Goal: Transaction & Acquisition: Purchase product/service

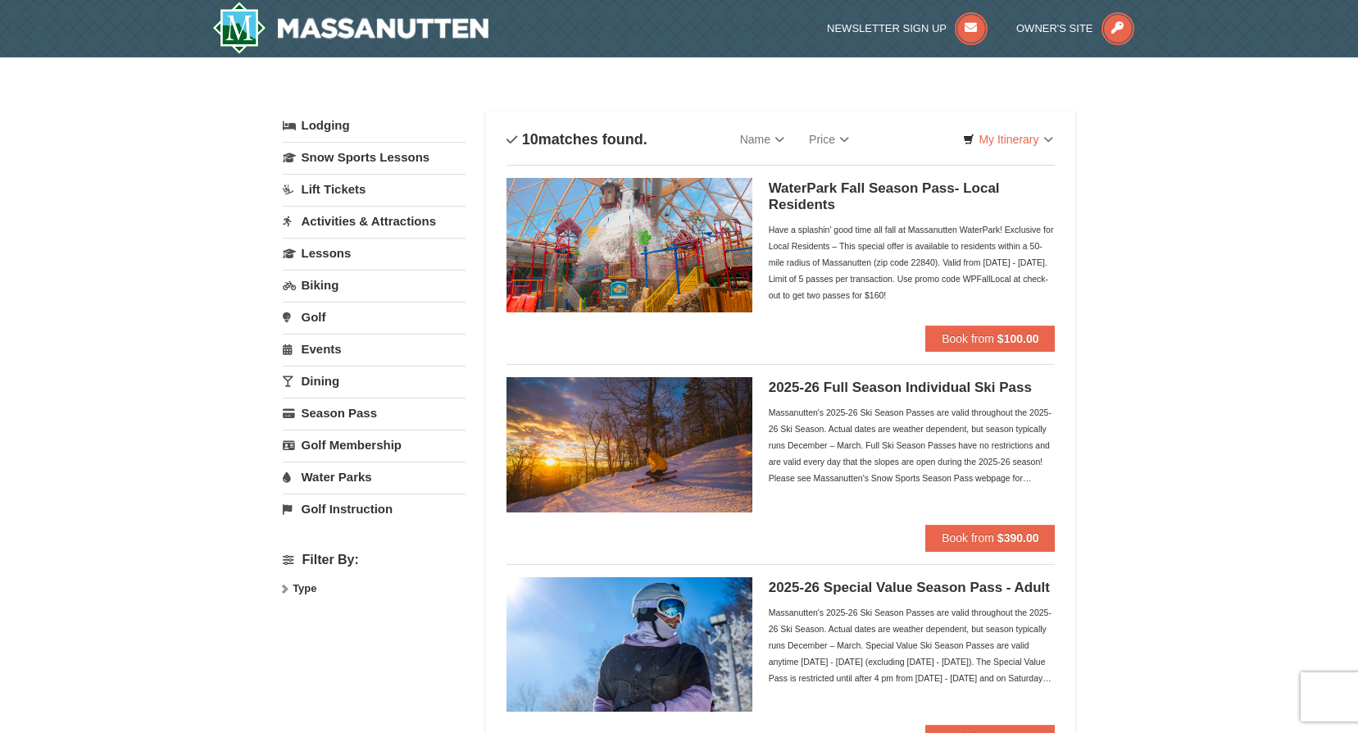
select select "9"
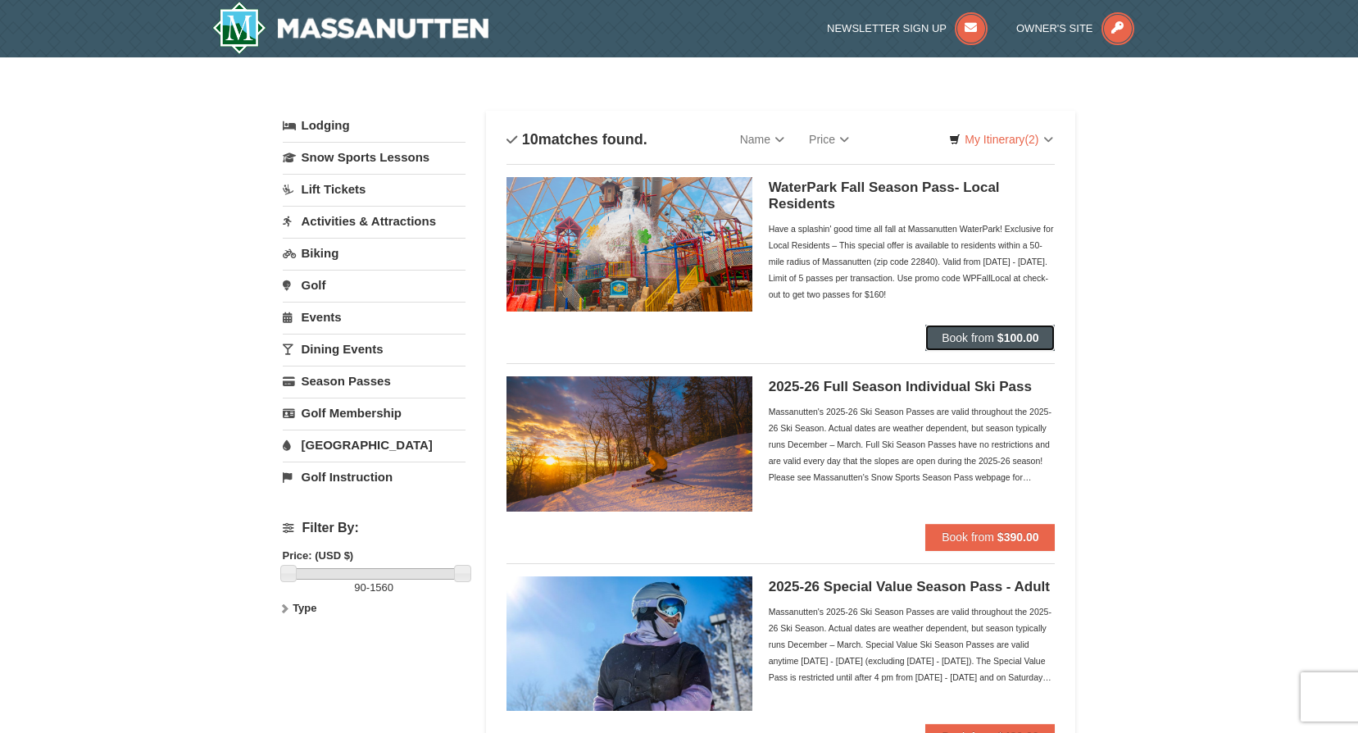
click at [984, 335] on span "Book from" at bounding box center [968, 337] width 52 height 13
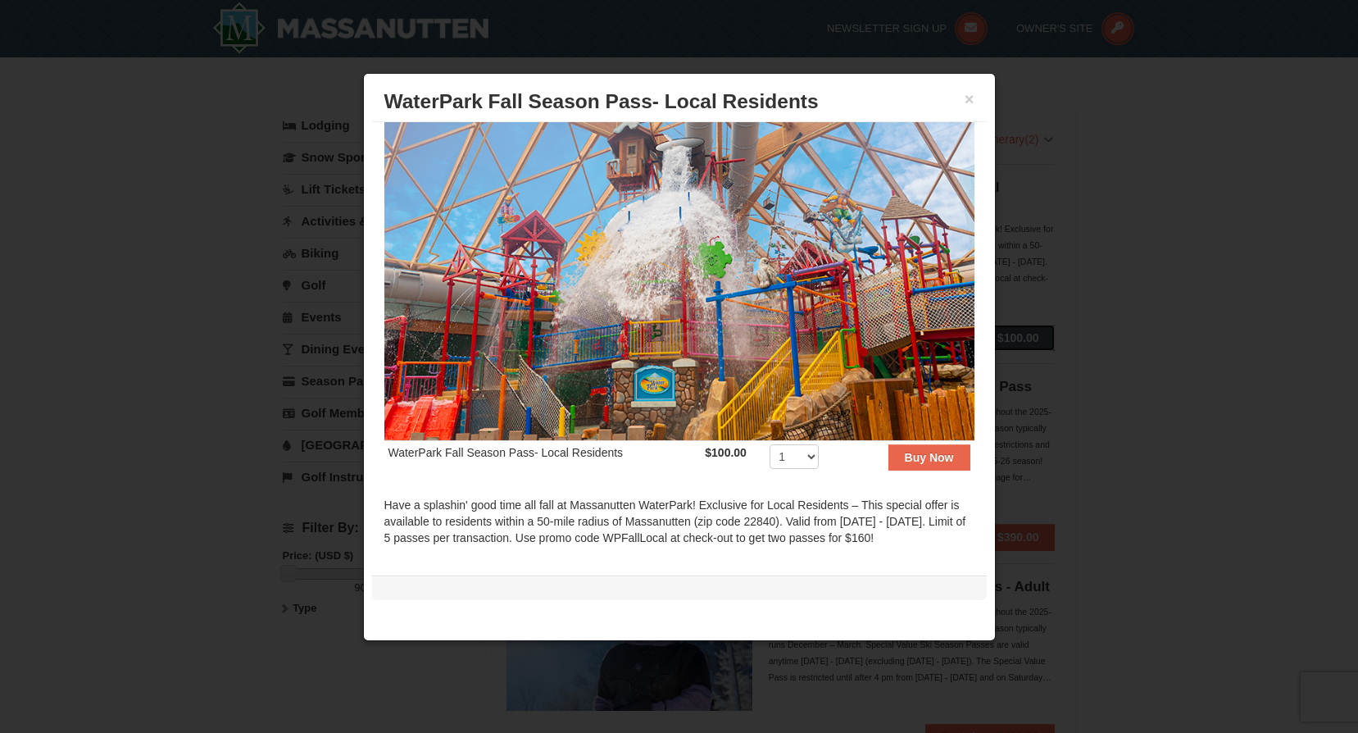
scroll to position [33, 0]
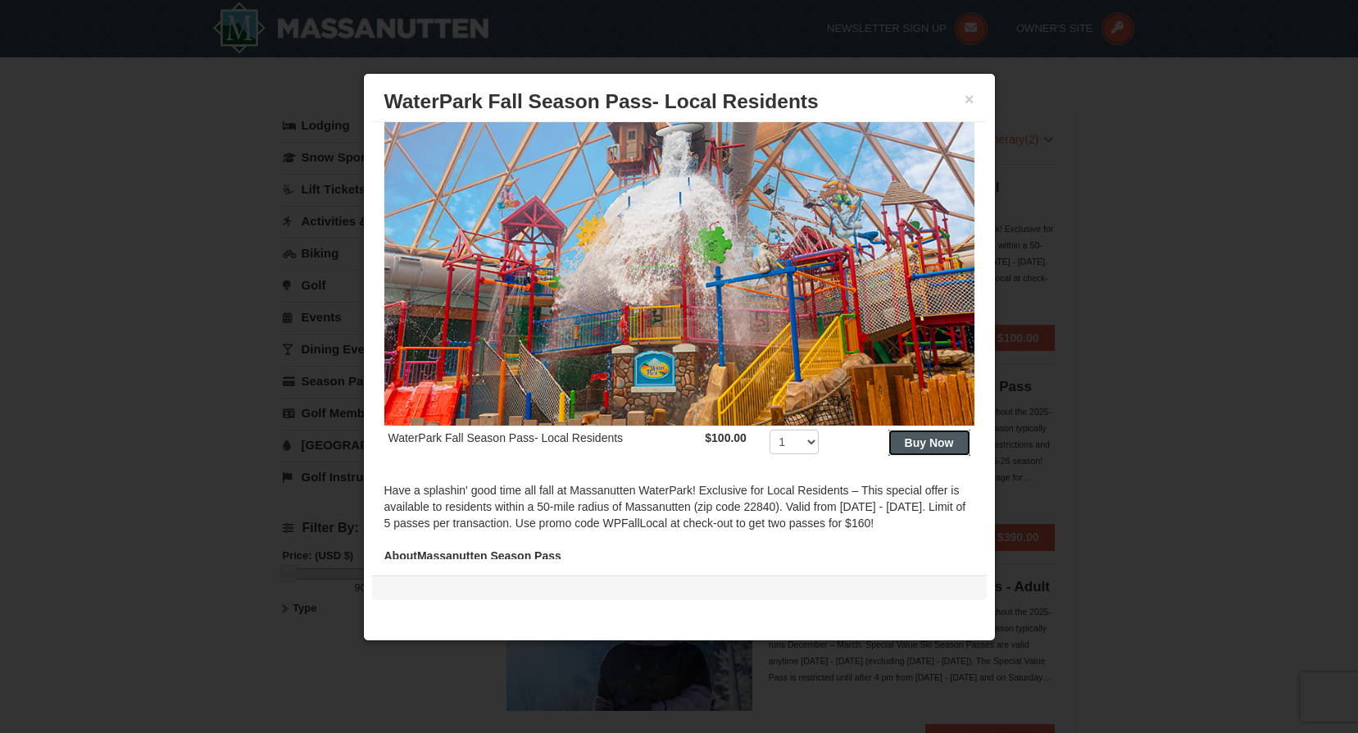
click at [927, 437] on strong "Buy Now" at bounding box center [929, 442] width 49 height 13
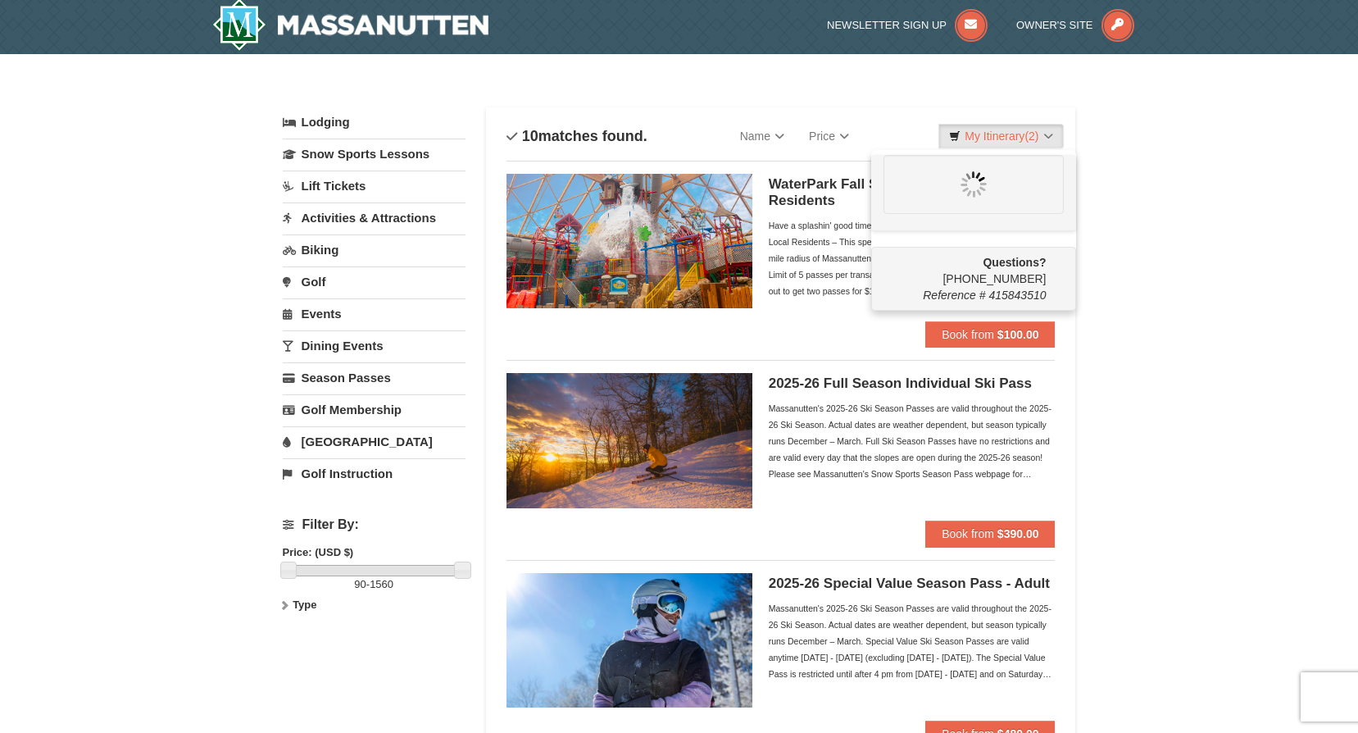
scroll to position [5, 0]
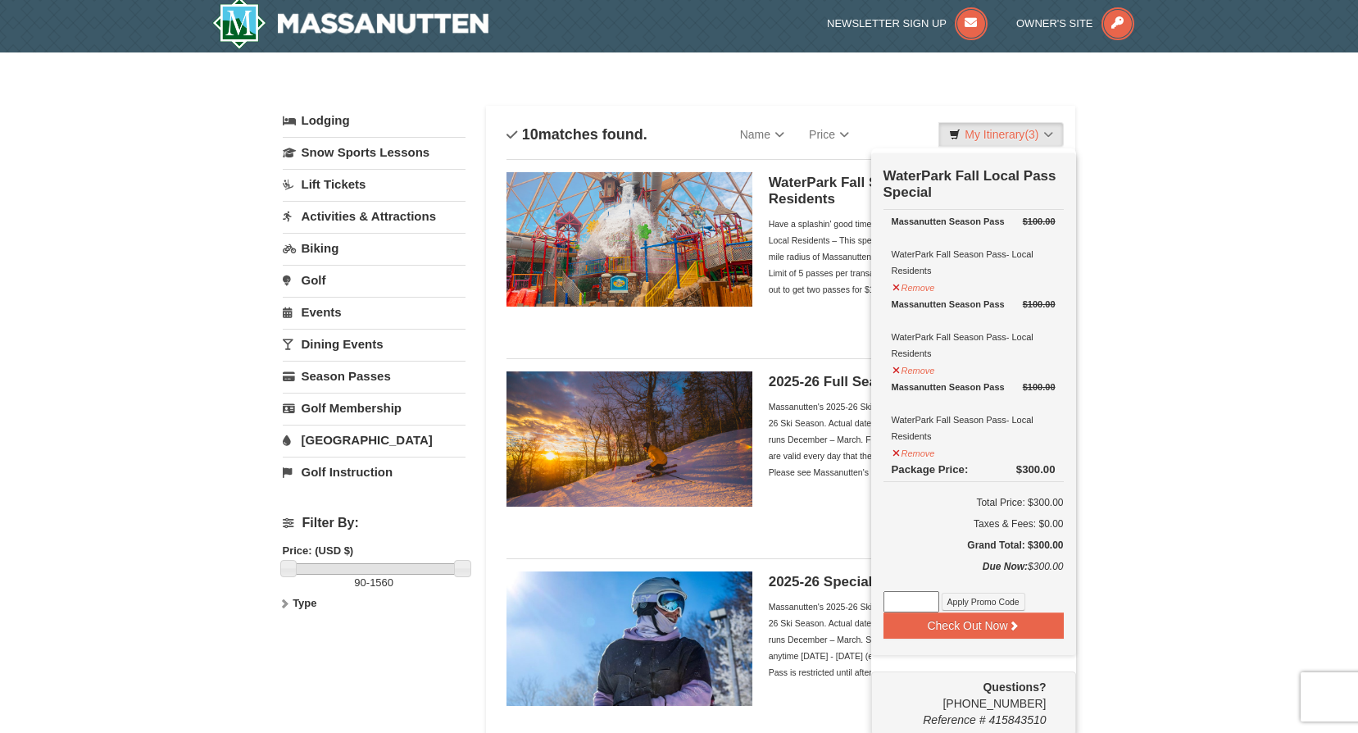
click at [906, 606] on input at bounding box center [912, 601] width 56 height 21
type input "WPFallLocal"
click at [967, 601] on button "Apply Promo Code" at bounding box center [984, 602] width 84 height 18
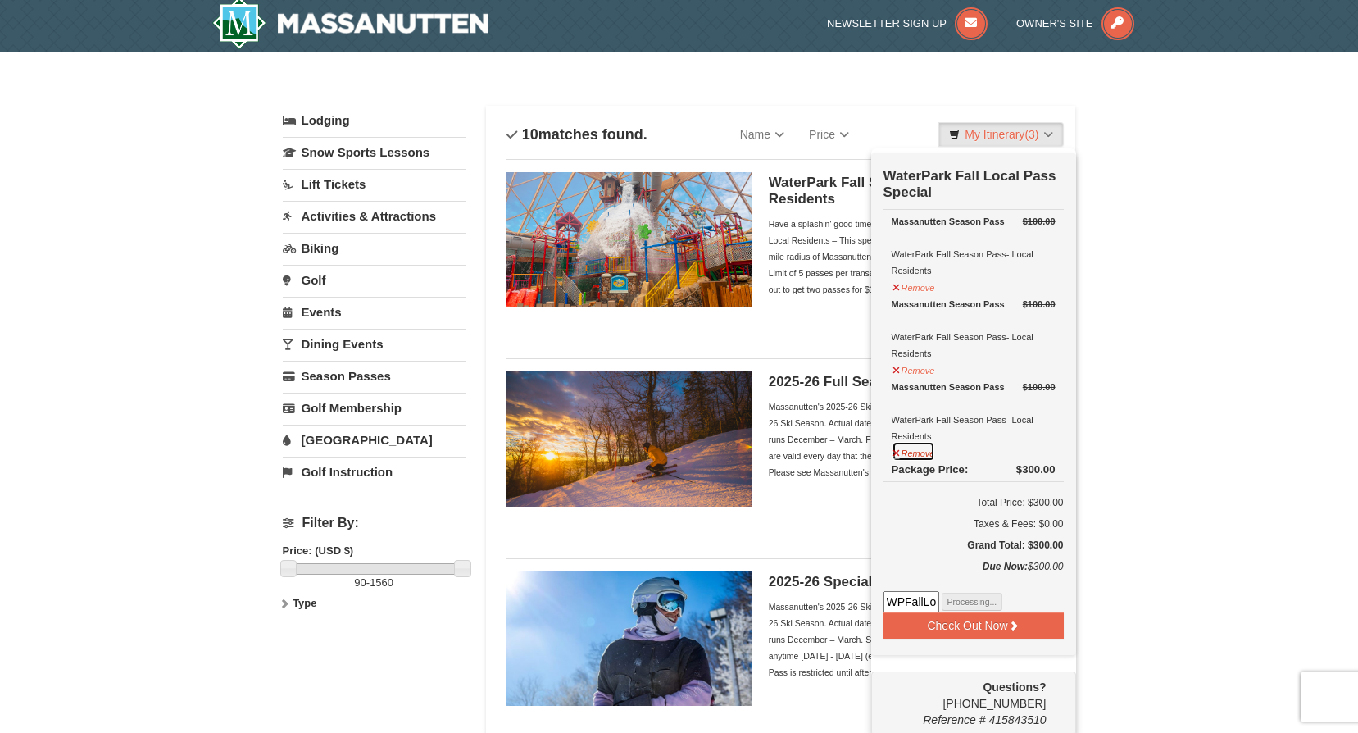
click at [899, 453] on button "Remove" at bounding box center [914, 451] width 44 height 20
click at [911, 454] on button "Remove" at bounding box center [914, 451] width 44 height 20
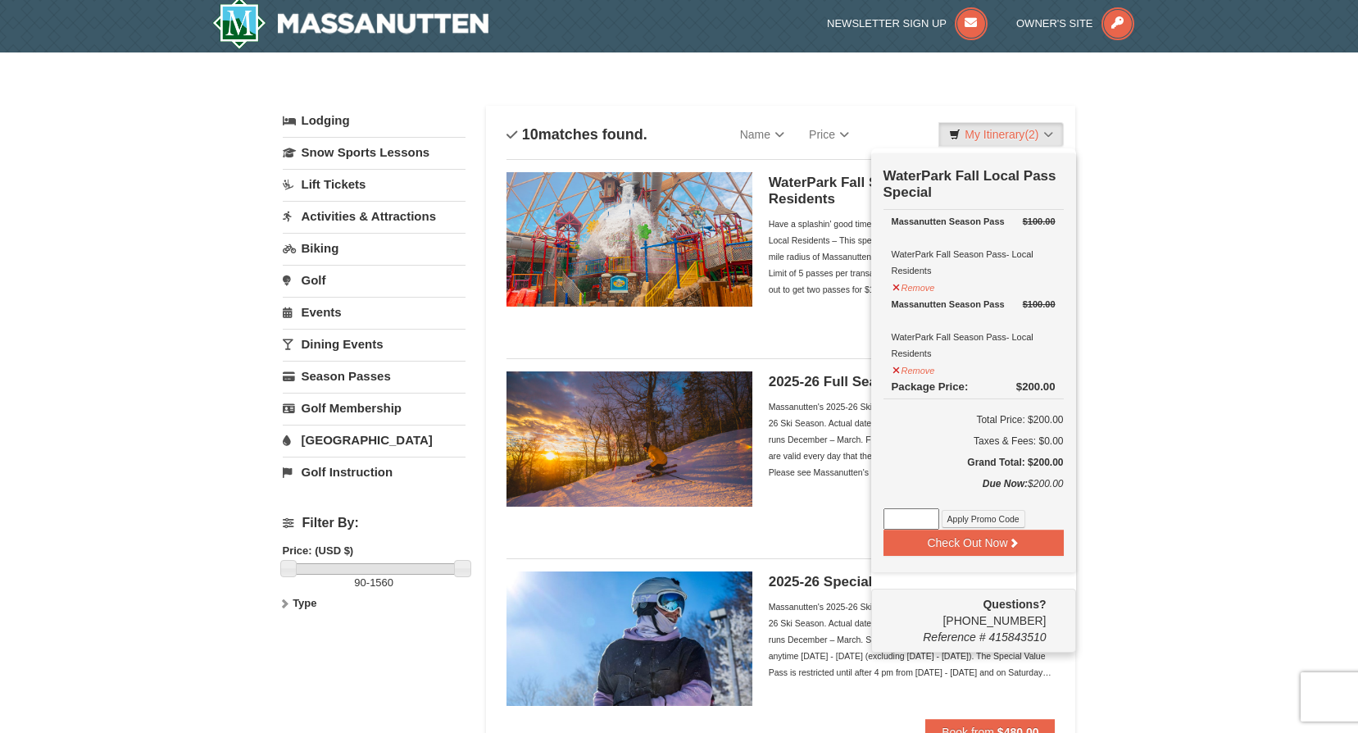
click at [903, 519] on input at bounding box center [912, 518] width 56 height 21
drag, startPoint x: 906, startPoint y: 528, endPoint x: 903, endPoint y: 516, distance: 11.9
click at [906, 528] on input at bounding box center [912, 518] width 56 height 21
click at [921, 521] on input at bounding box center [912, 518] width 56 height 21
click at [909, 520] on input at bounding box center [912, 518] width 56 height 21
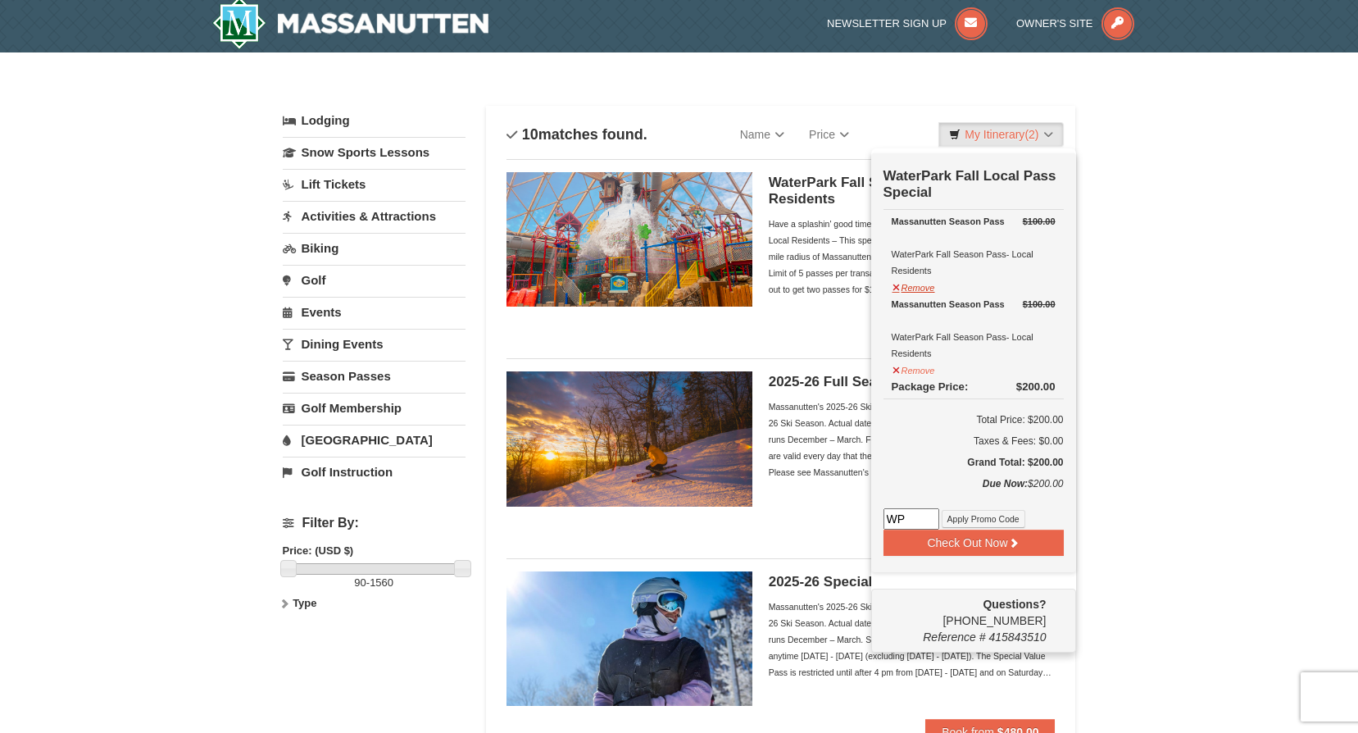
type input "WPFallLocal"
click at [972, 524] on button "Apply Promo Code" at bounding box center [984, 519] width 84 height 18
click at [803, 237] on div "Have a splashin' good time all fall at Massanutten WaterPark! Exclusive for Loc…" at bounding box center [912, 257] width 287 height 82
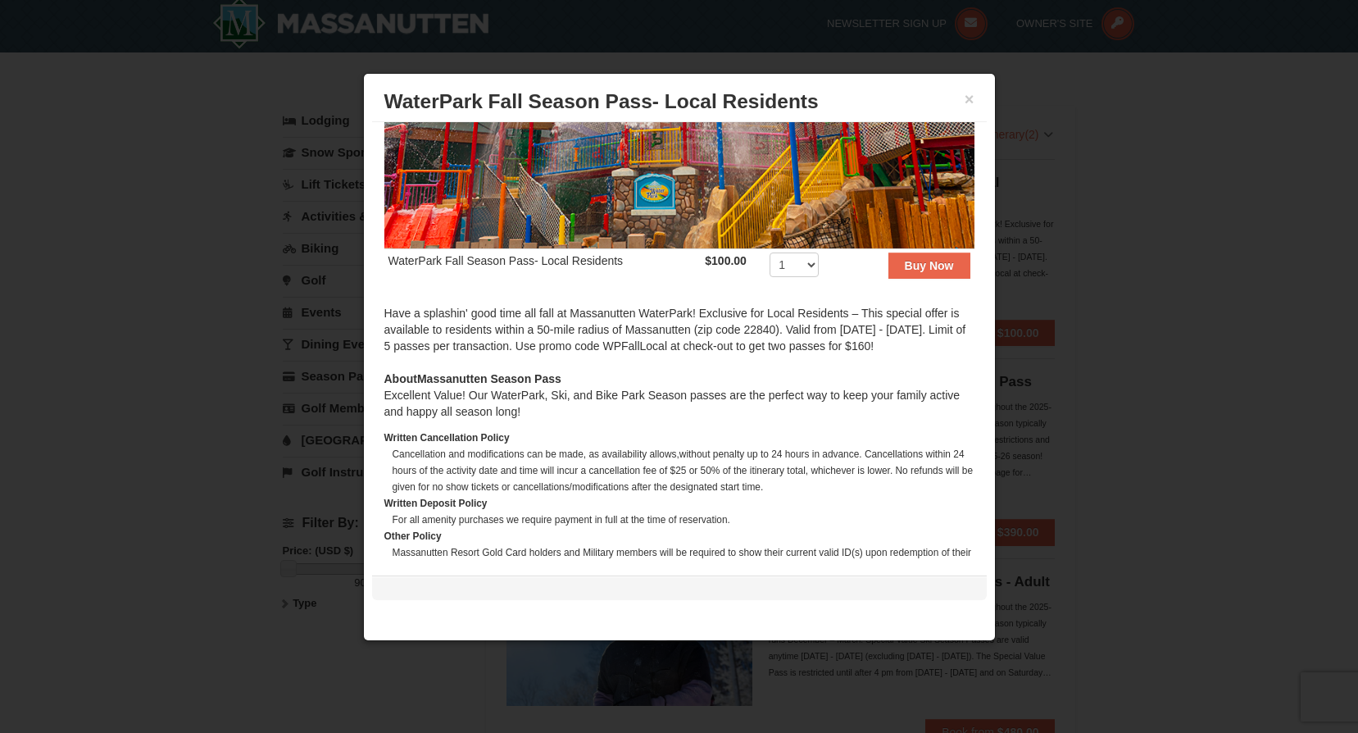
scroll to position [207, 0]
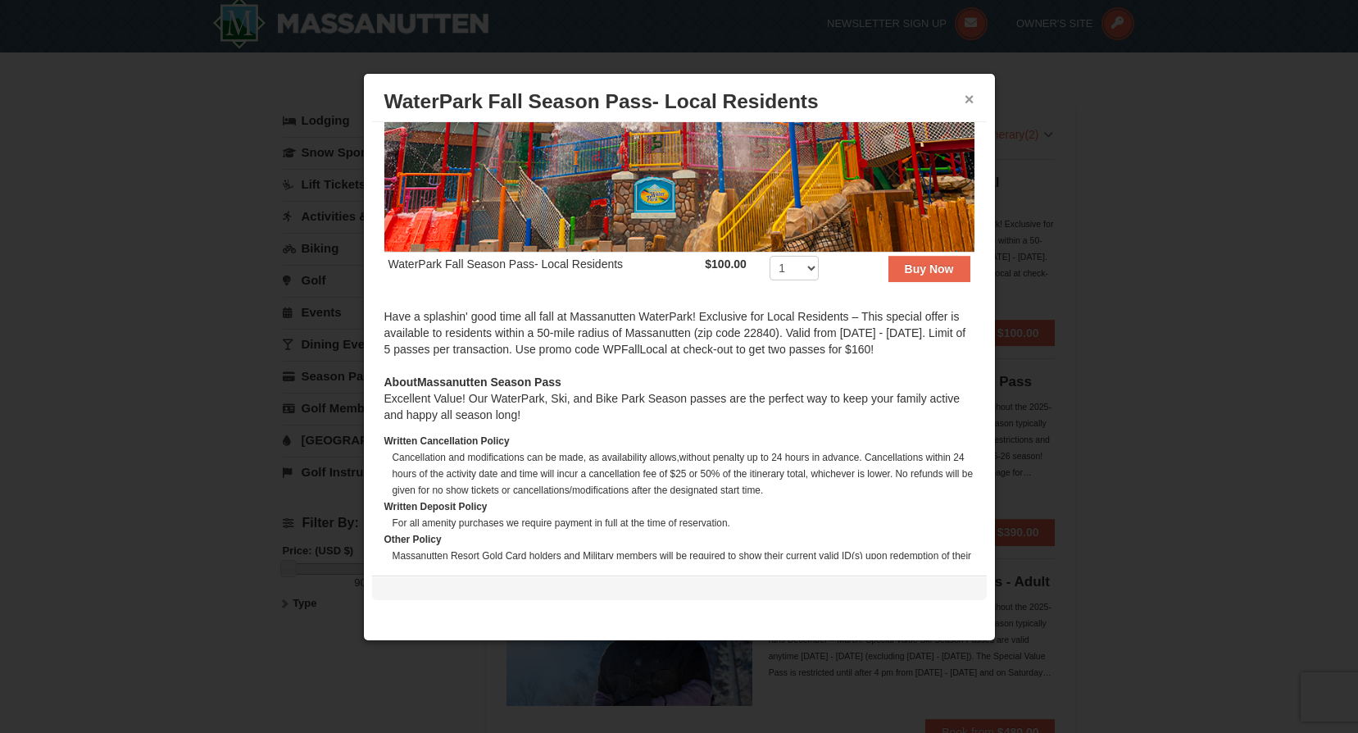
click at [967, 98] on button "×" at bounding box center [970, 99] width 10 height 16
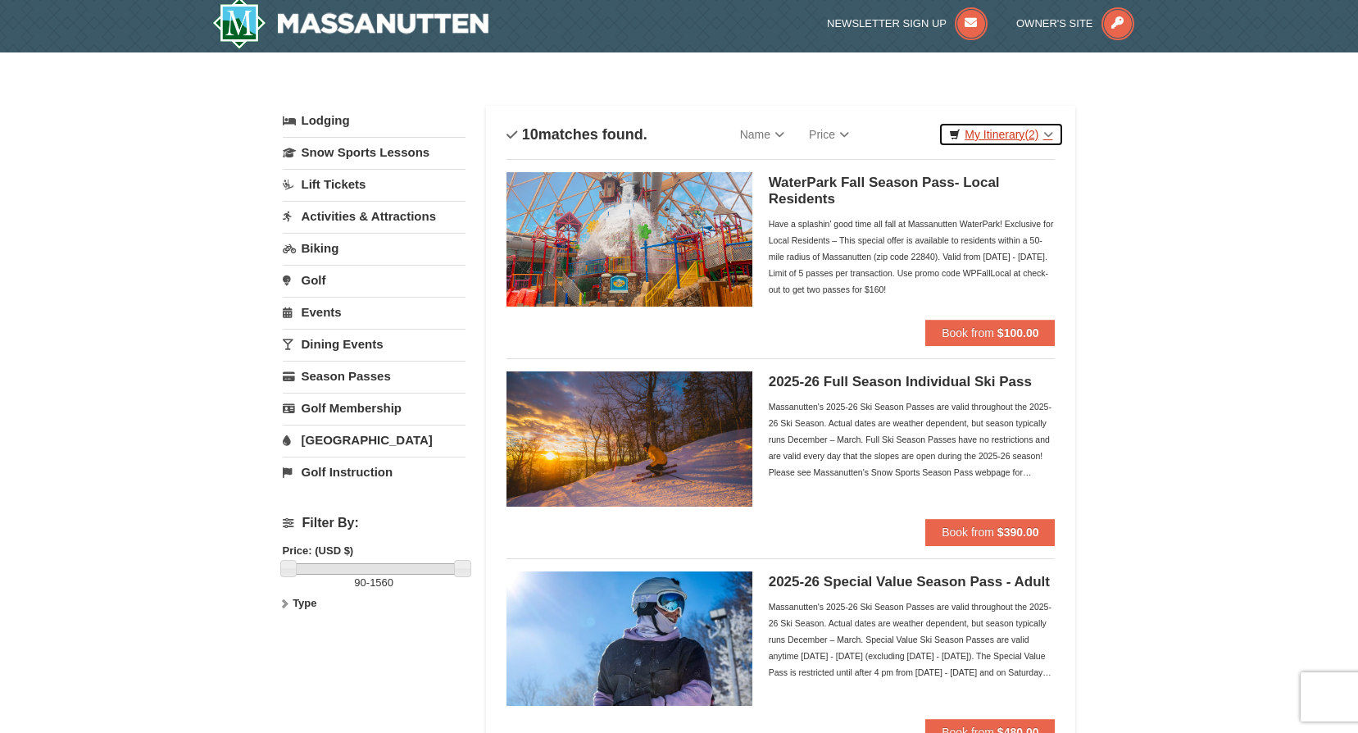
click at [1003, 131] on link "My Itinerary (2)" at bounding box center [1001, 134] width 125 height 25
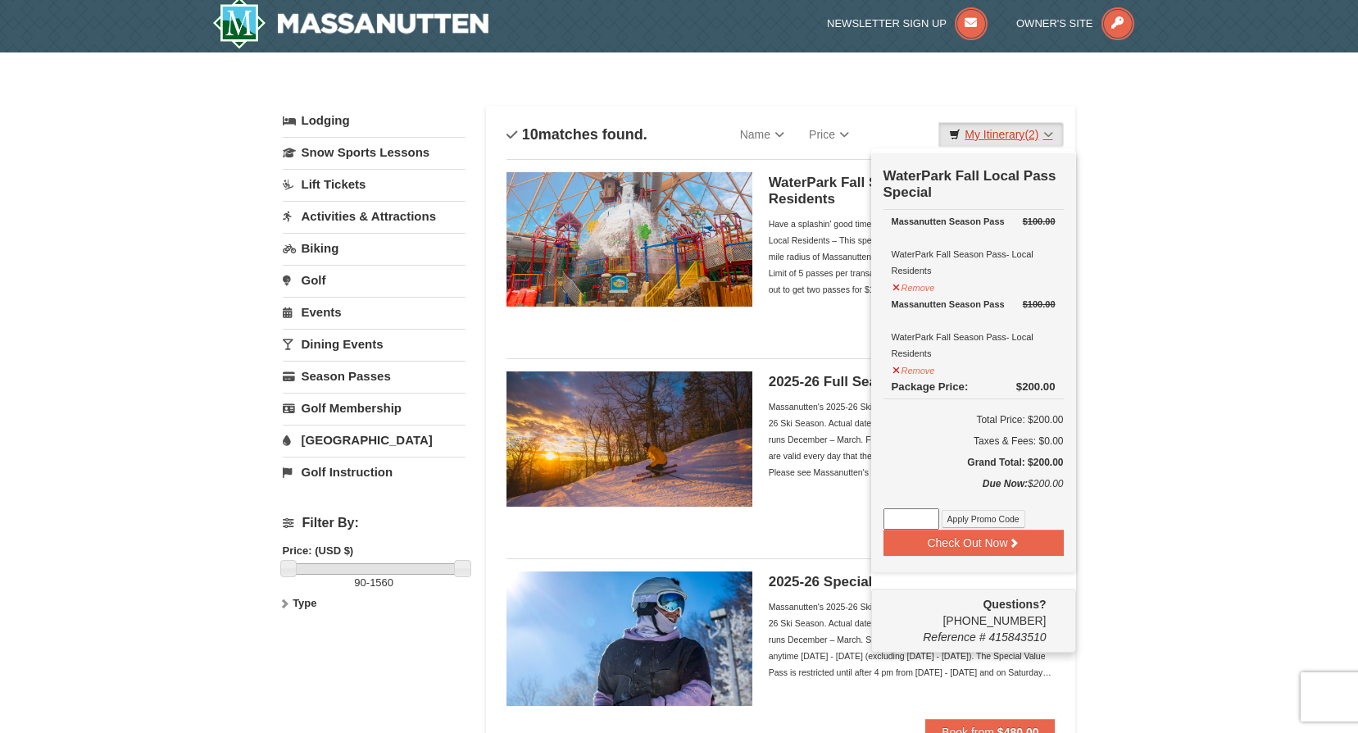
click at [1051, 130] on link "My Itinerary (2)" at bounding box center [1001, 134] width 125 height 25
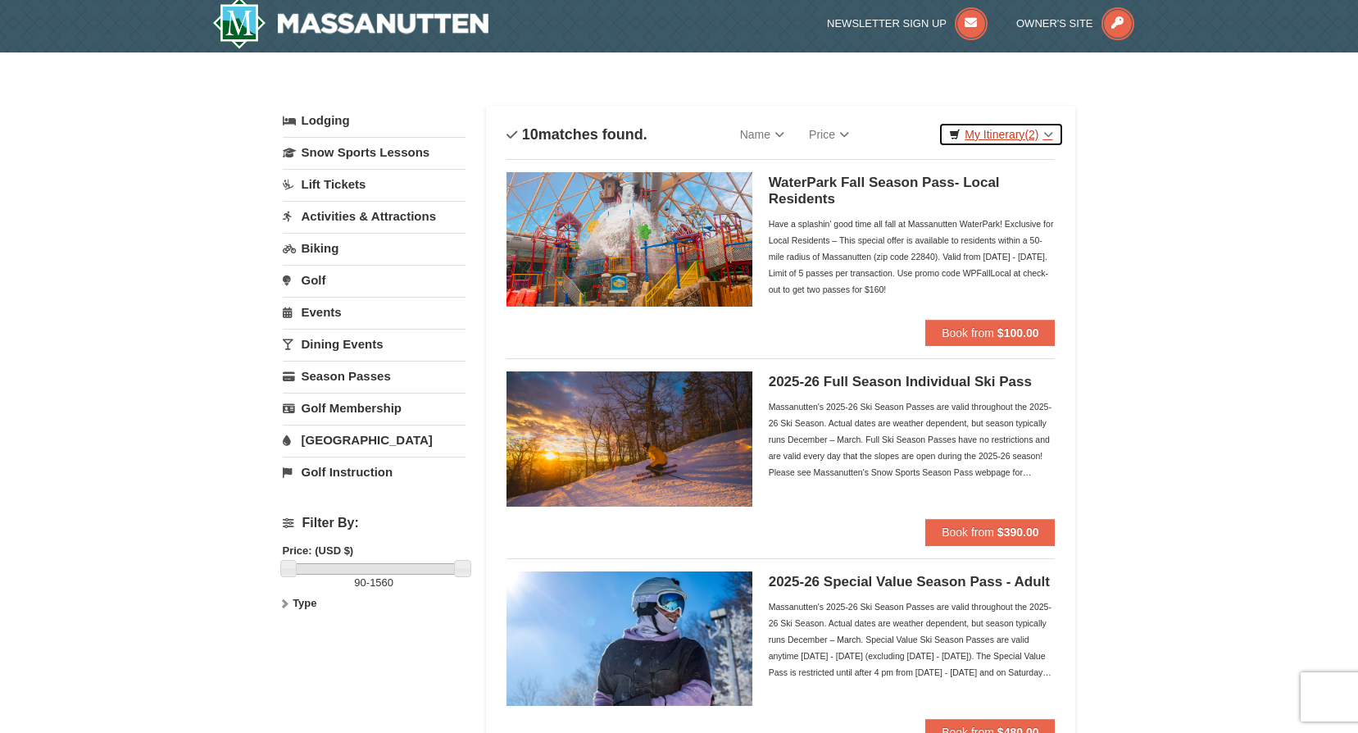
click at [1049, 134] on link "My Itinerary (2)" at bounding box center [1001, 134] width 125 height 25
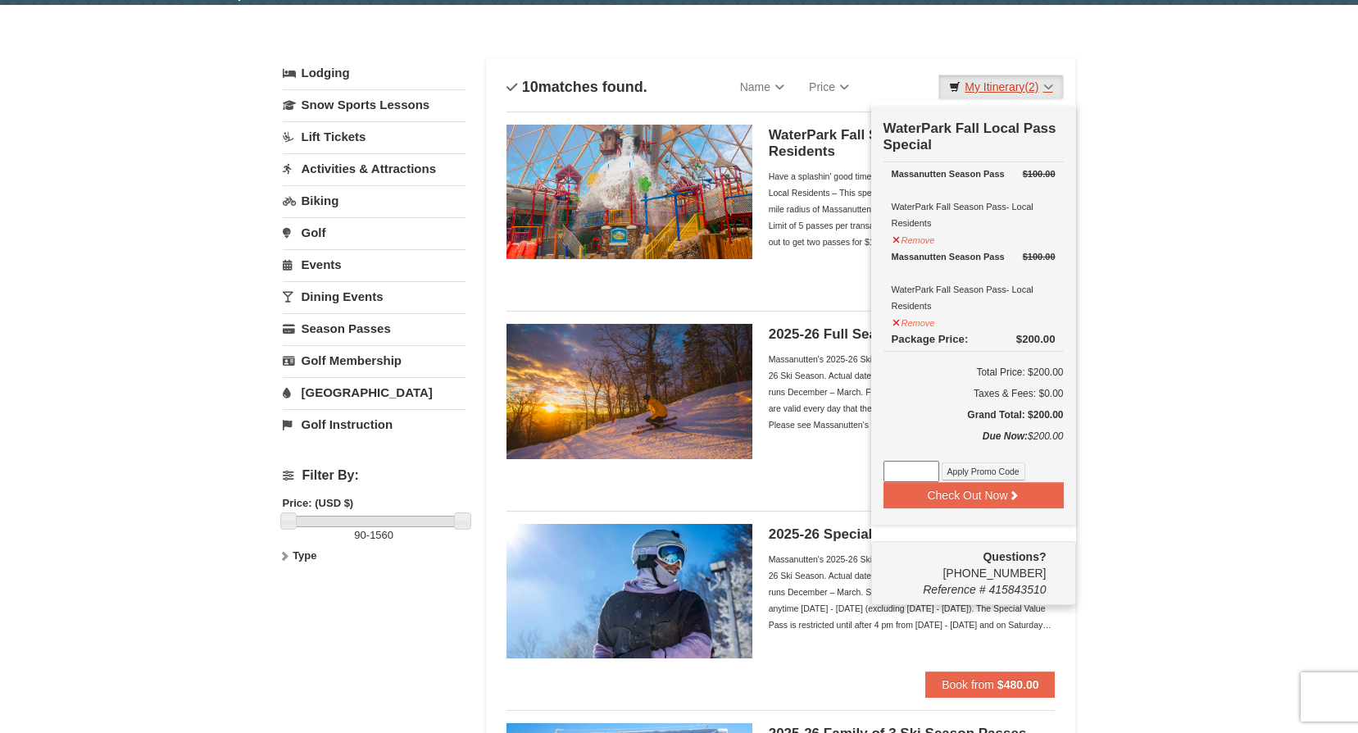
scroll to position [5, 0]
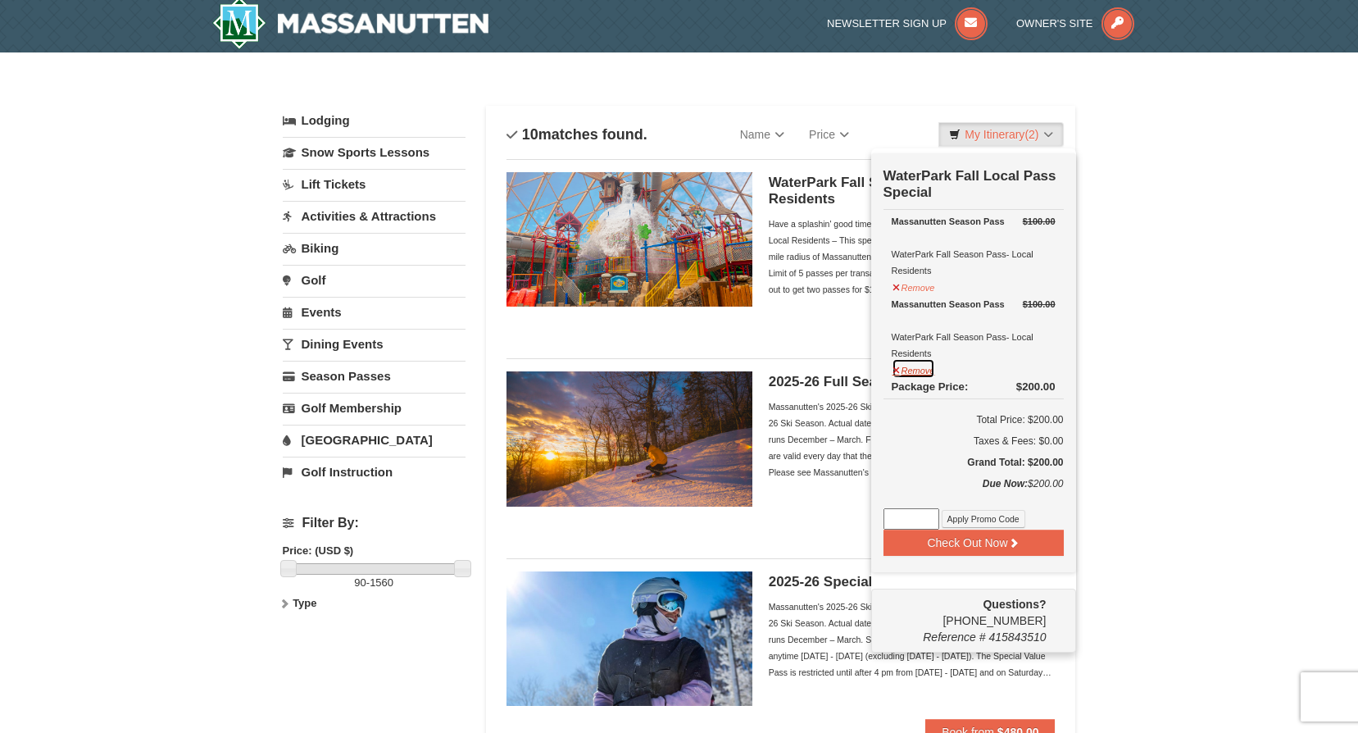
click at [895, 371] on button "Remove" at bounding box center [914, 368] width 44 height 20
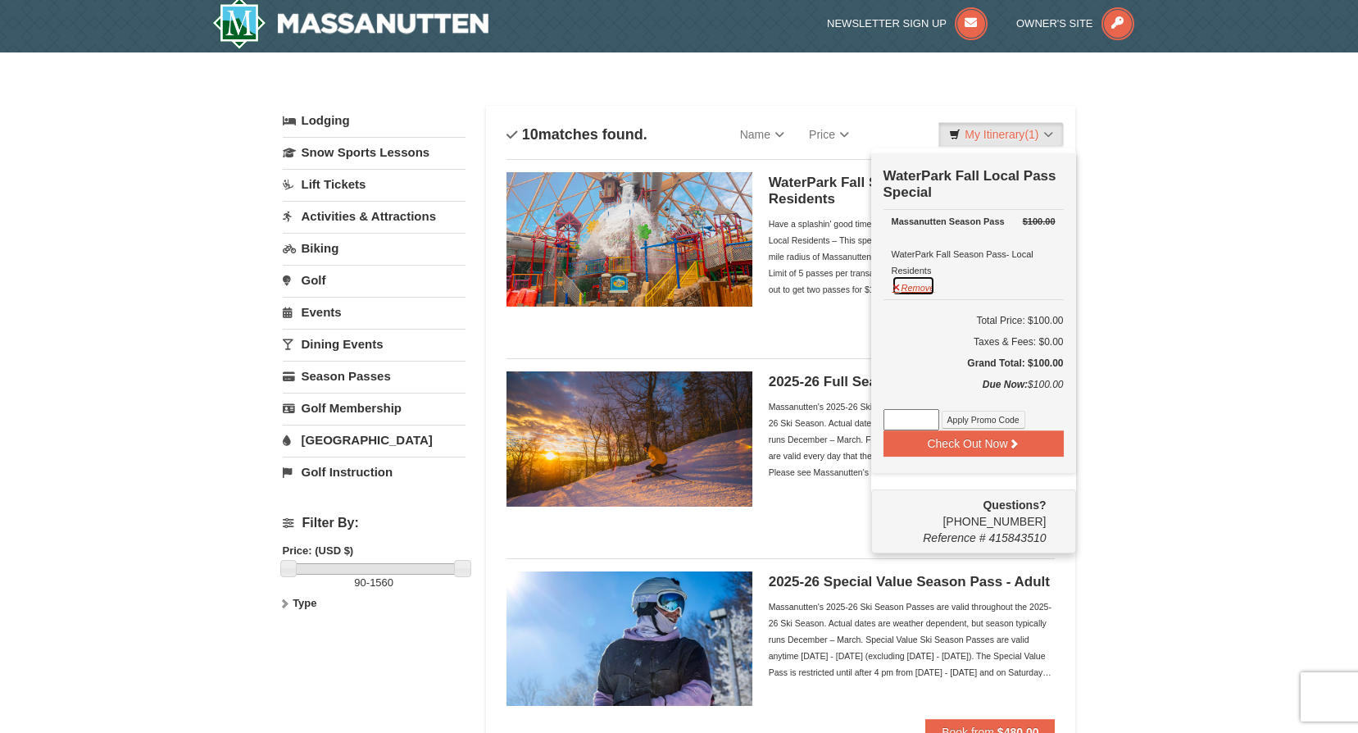
click at [905, 294] on button "Remove" at bounding box center [914, 285] width 44 height 20
